Goal: Task Accomplishment & Management: Use online tool/utility

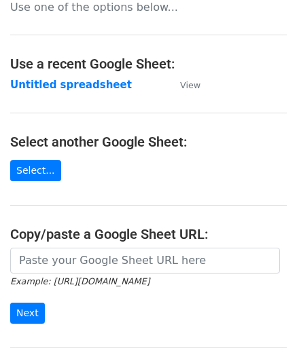
scroll to position [136, 0]
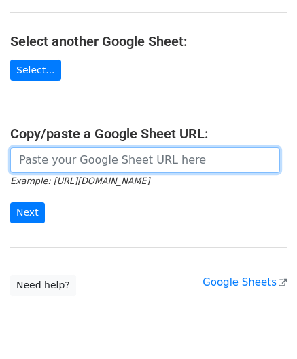
click at [66, 150] on input "url" at bounding box center [144, 160] width 269 height 26
paste input "[URL][DOMAIN_NAME]"
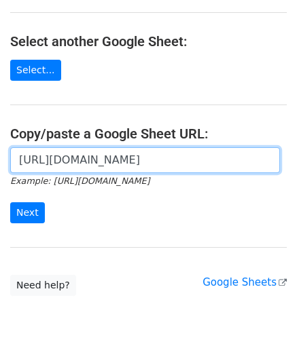
scroll to position [0, 317]
type input "[URL][DOMAIN_NAME]"
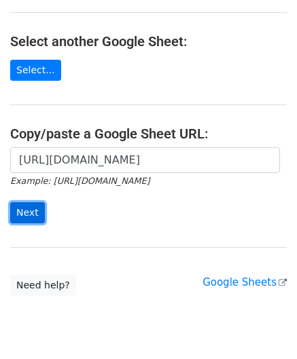
click at [30, 206] on input "Next" at bounding box center [27, 212] width 35 height 21
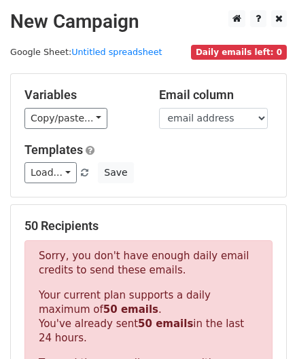
scroll to position [458, 0]
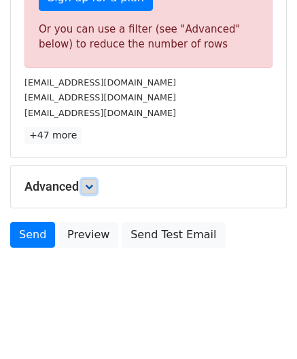
click at [90, 183] on icon at bounding box center [89, 187] width 8 height 8
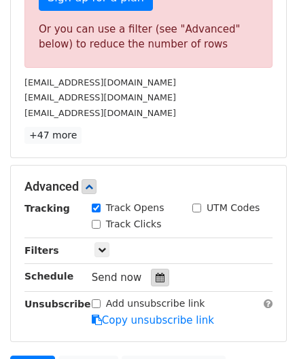
click at [155, 273] on icon at bounding box center [159, 278] width 9 height 10
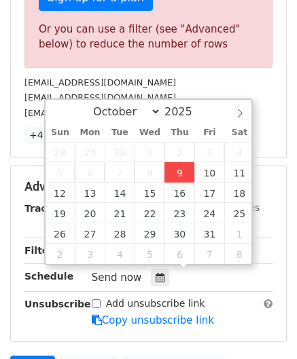
type input "2025-10-09 12:00"
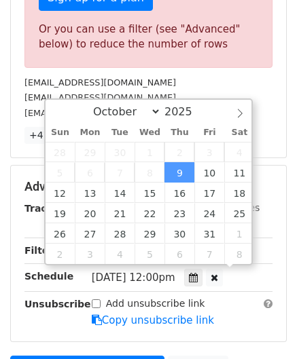
scroll to position [0, 0]
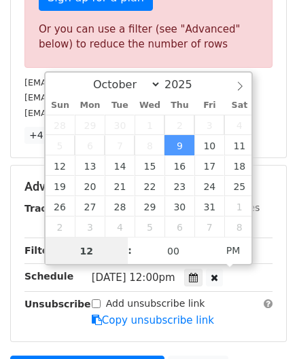
paste input "8"
type input "8"
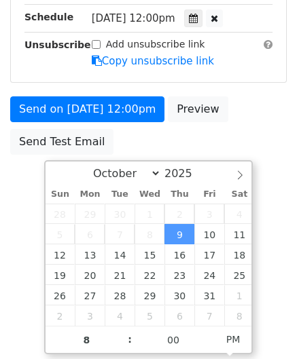
type input "2025-10-09 20:00"
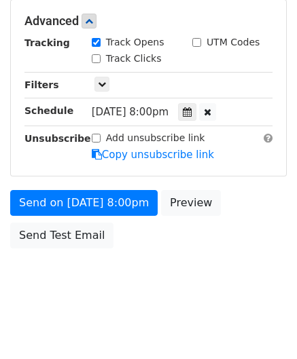
scroll to position [622, 0]
